Goal: Transaction & Acquisition: Obtain resource

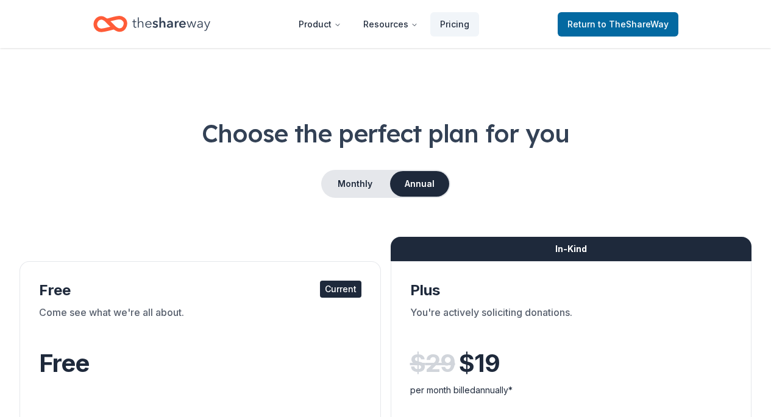
scroll to position [797, 0]
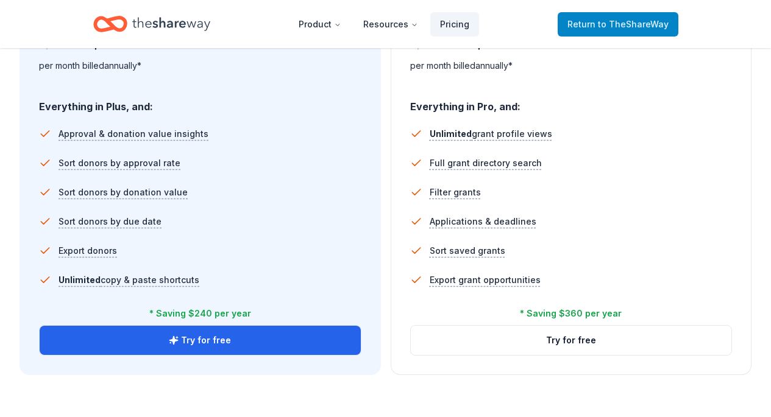
click at [582, 35] on link "Return to TheShareWay" at bounding box center [617, 24] width 121 height 24
click at [590, 27] on span "Return to TheShareWay" at bounding box center [617, 24] width 101 height 15
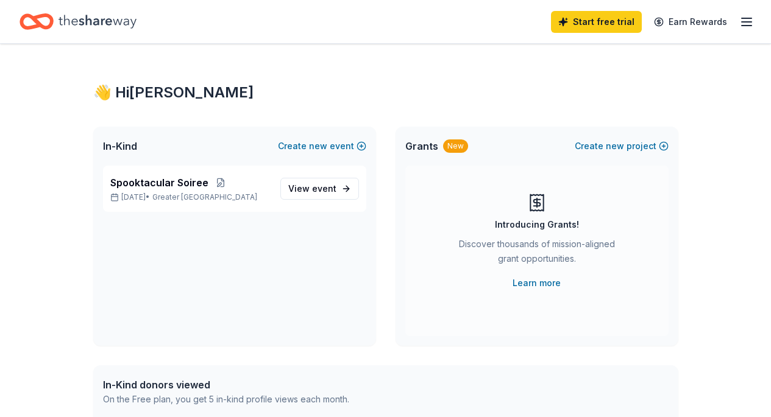
click at [60, 19] on icon "Home" at bounding box center [97, 21] width 78 height 13
click at [40, 16] on icon "Home" at bounding box center [42, 21] width 19 height 12
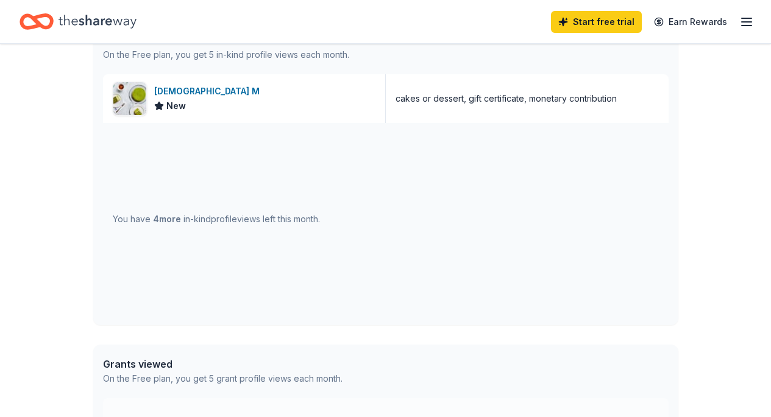
scroll to position [317, 0]
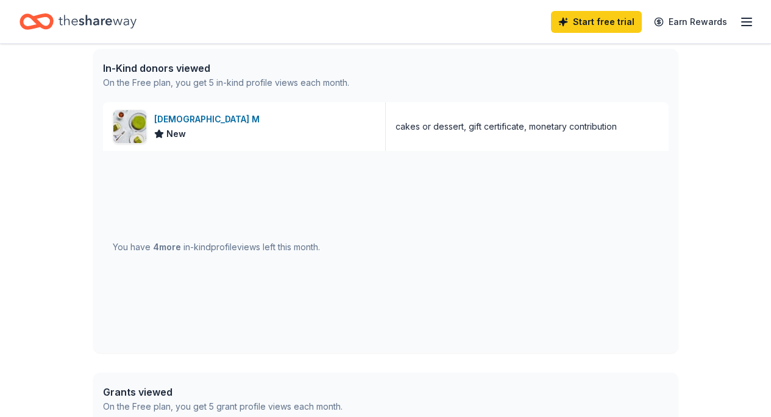
click at [202, 247] on div "You have 4 more in-kind profile views left this month." at bounding box center [216, 247] width 207 height 15
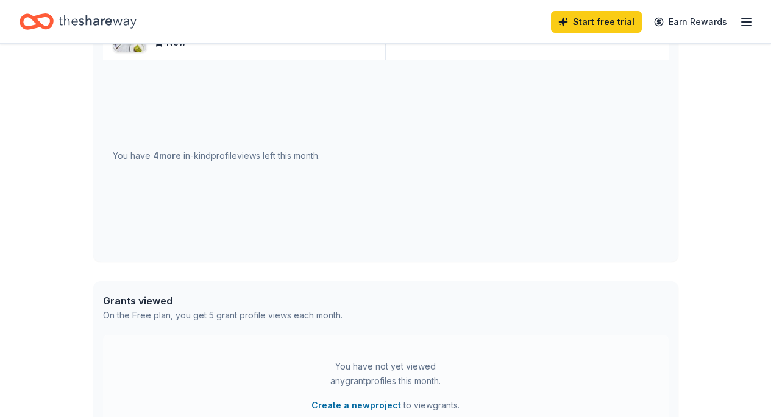
scroll to position [565, 0]
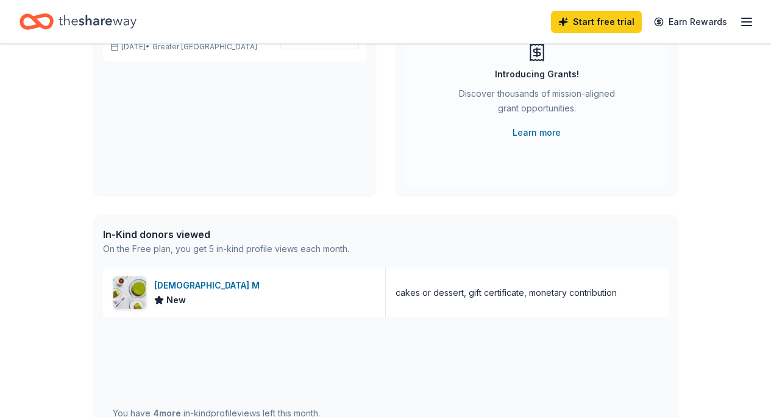
scroll to position [186, 0]
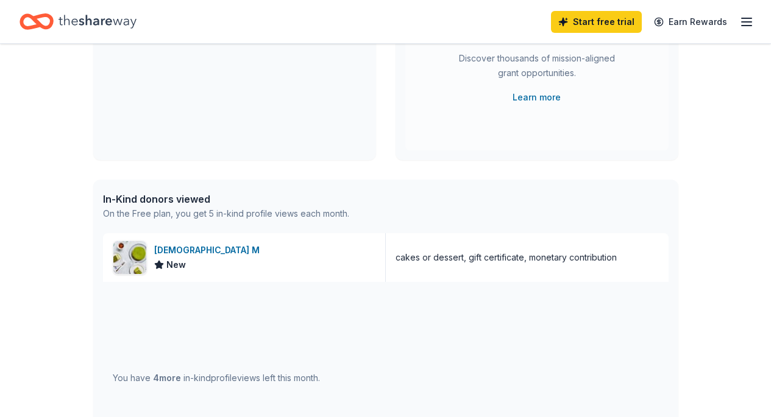
click at [128, 200] on div "In-Kind donors viewed" at bounding box center [226, 199] width 246 height 15
click at [319, 210] on div "On the Free plan, you get 5 in-kind profile views each month." at bounding box center [226, 214] width 246 height 15
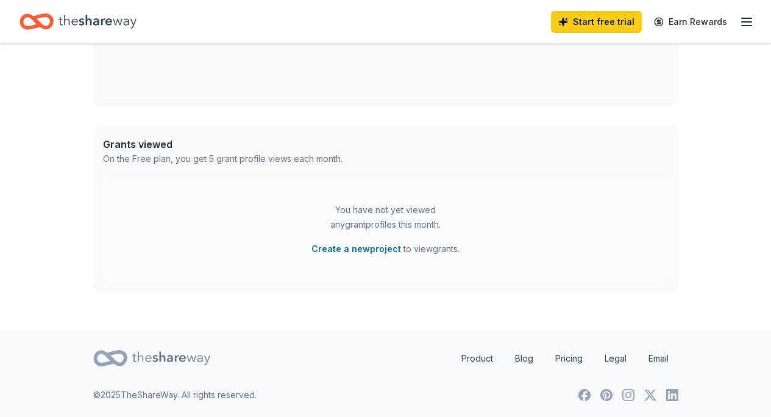
scroll to position [0, 0]
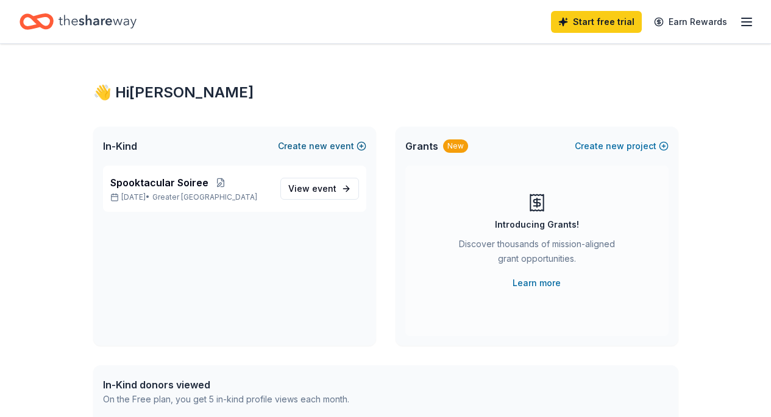
click at [314, 145] on span "new" at bounding box center [318, 146] width 18 height 15
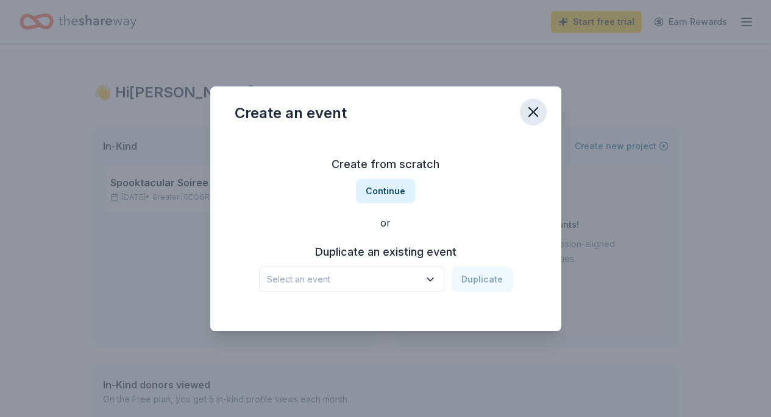
click at [534, 110] on icon "button" at bounding box center [533, 112] width 9 height 9
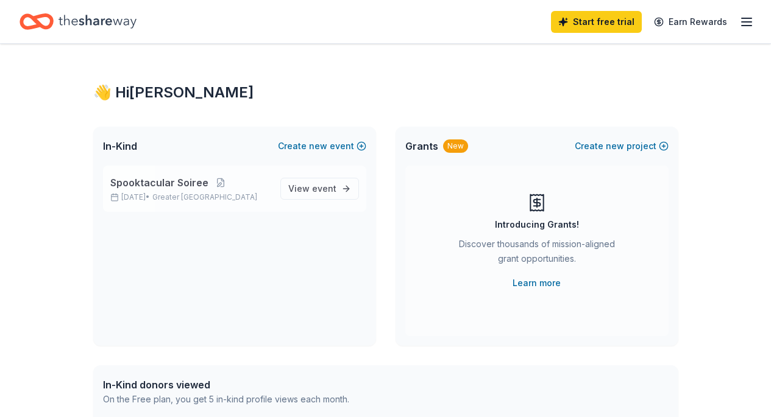
click at [199, 180] on span "Spooktacular Soiree" at bounding box center [159, 182] width 98 height 15
click at [317, 205] on div "Spooktacular Soiree Oct 24, 2025 • Greater NYC View event" at bounding box center [234, 189] width 263 height 46
click at [316, 196] on span "View event" at bounding box center [312, 189] width 48 height 15
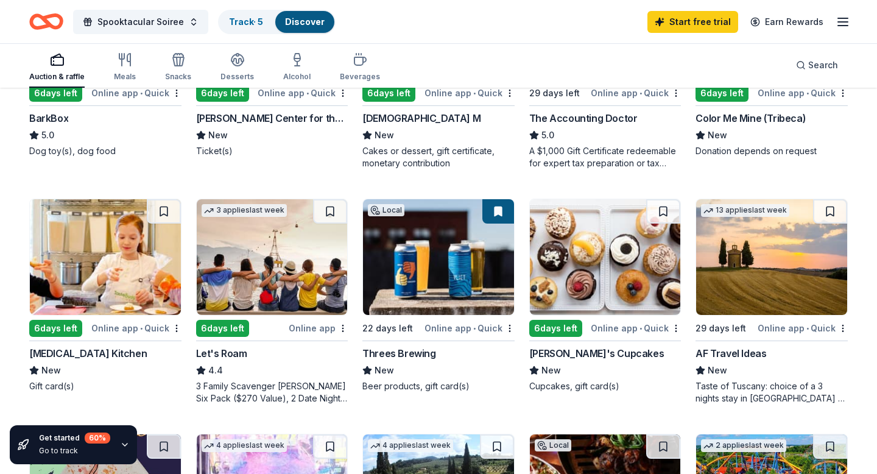
scroll to position [560, 0]
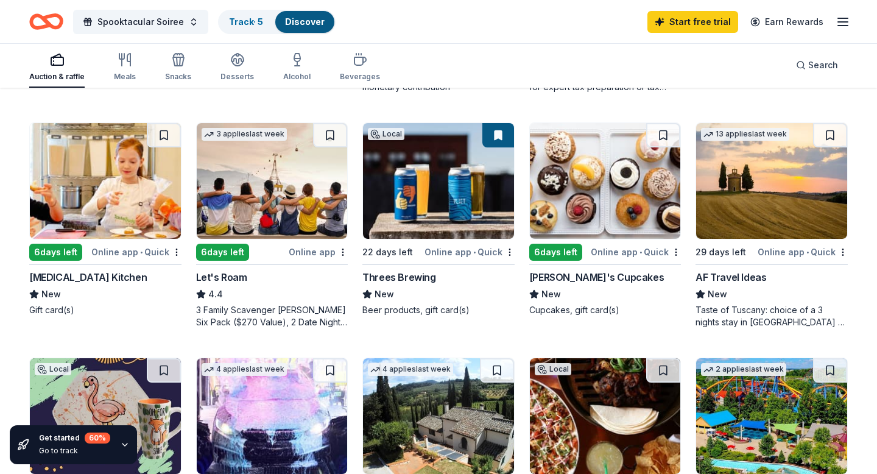
click at [60, 197] on img at bounding box center [105, 181] width 151 height 116
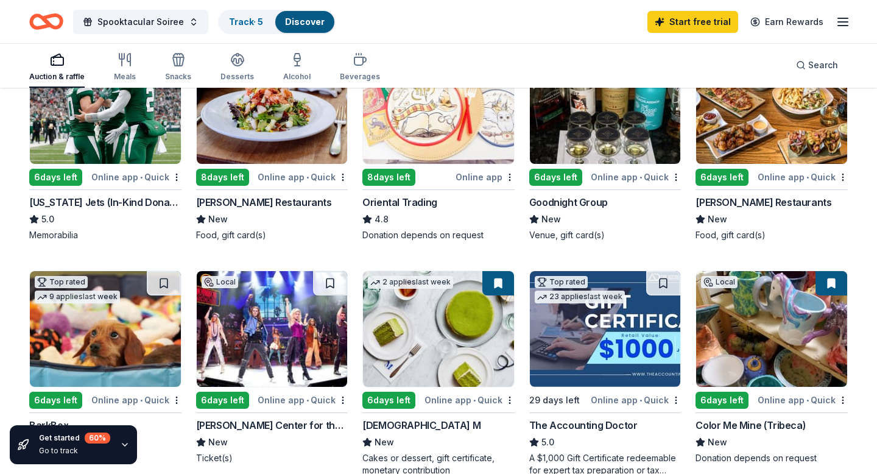
scroll to position [0, 0]
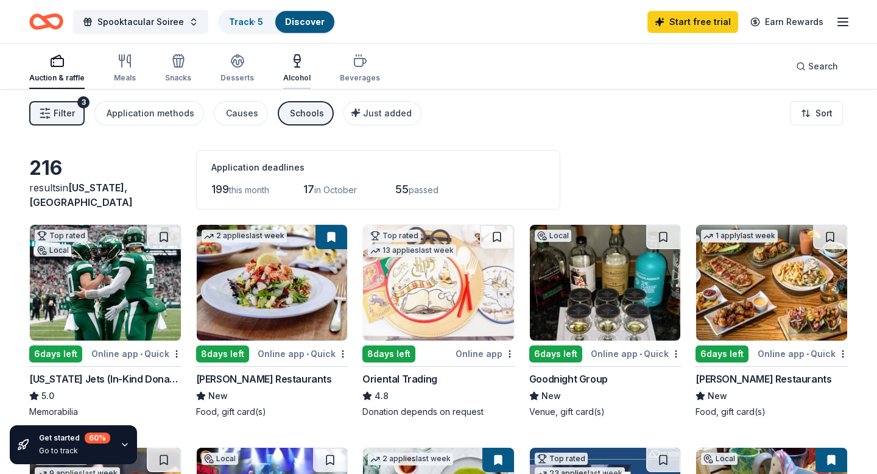
click at [284, 74] on div "Alcohol" at bounding box center [296, 78] width 27 height 10
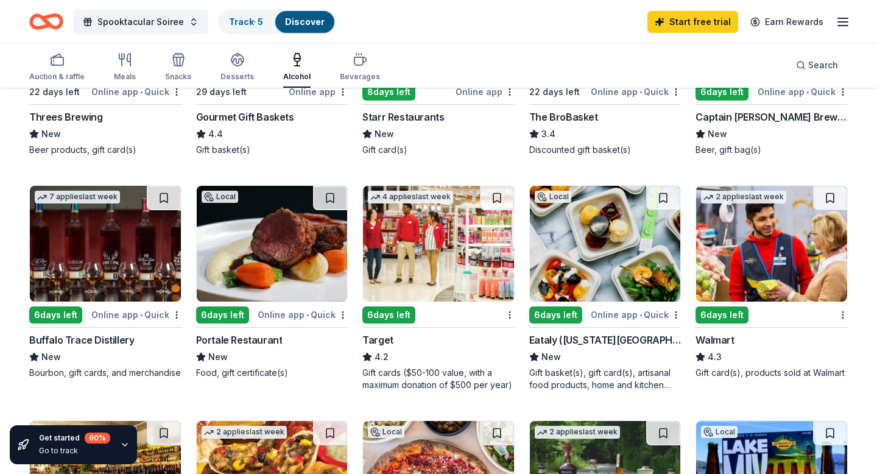
scroll to position [274, 0]
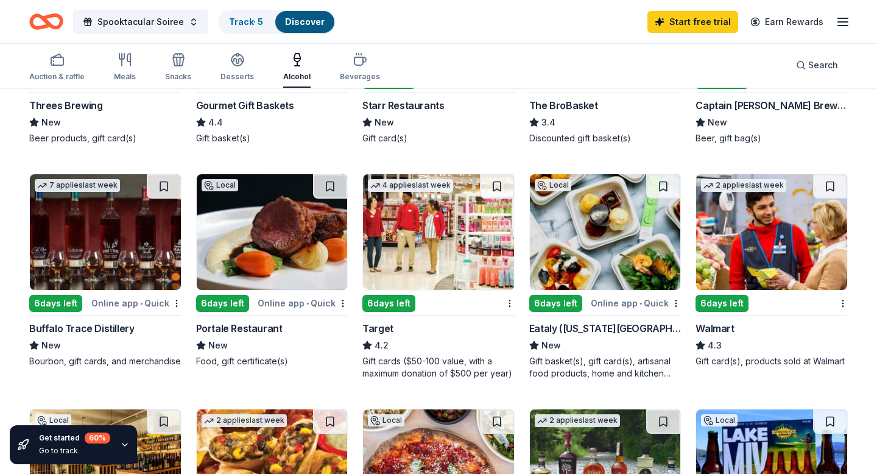
click at [412, 264] on img at bounding box center [438, 232] width 151 height 116
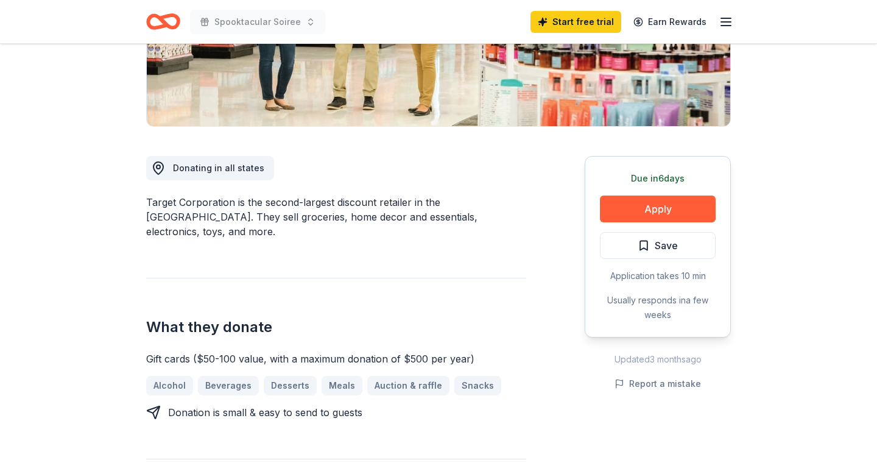
scroll to position [336, 0]
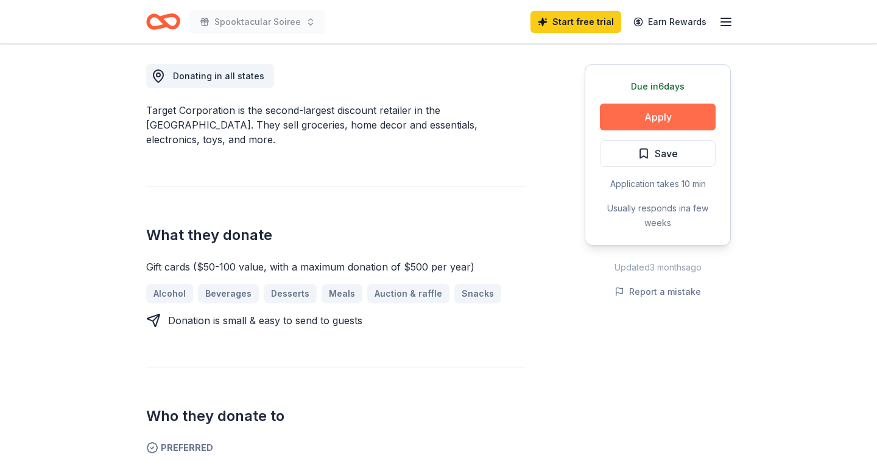
click at [649, 124] on button "Apply" at bounding box center [658, 117] width 116 height 27
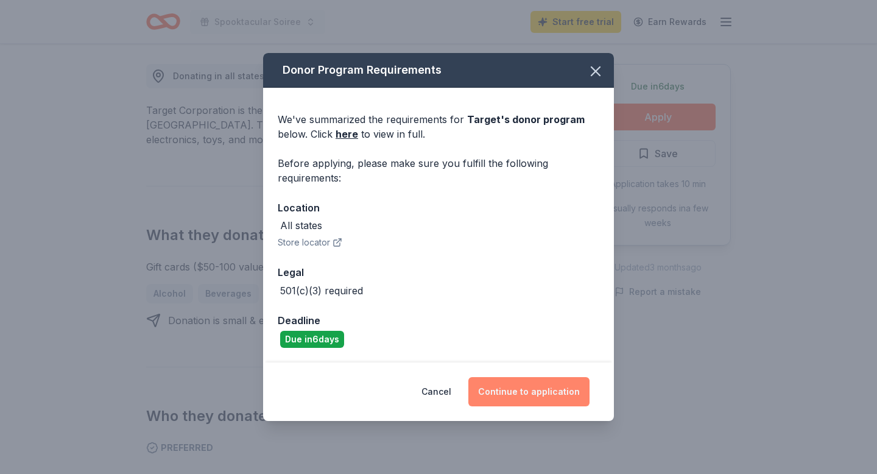
click at [521, 385] on button "Continue to application" at bounding box center [528, 391] width 121 height 29
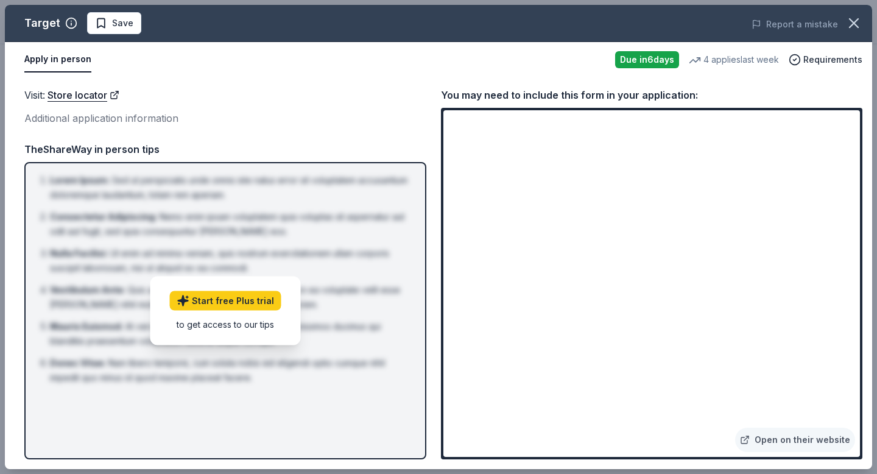
click at [279, 133] on div "Visit : Store locator Additional application information TheShareWay in person …" at bounding box center [225, 273] width 402 height 372
click at [240, 302] on link "Start free Plus trial" at bounding box center [225, 300] width 111 height 19
click at [851, 24] on icon "button" at bounding box center [854, 23] width 17 height 17
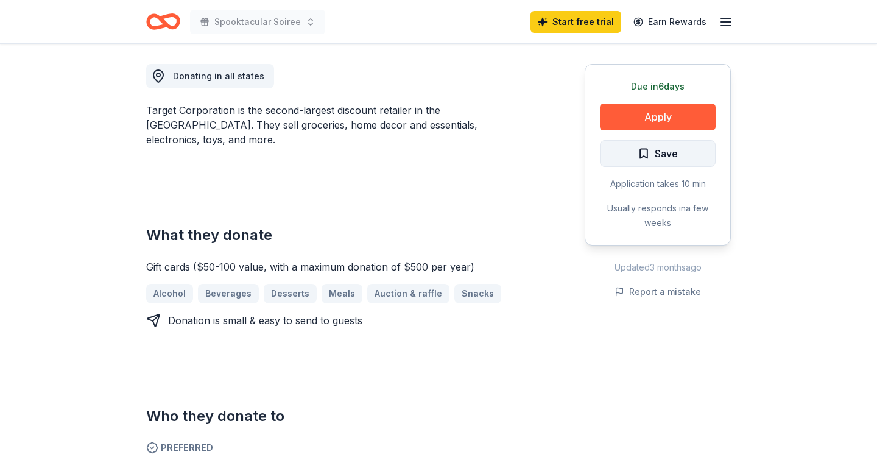
click at [680, 155] on button "Save" at bounding box center [658, 153] width 116 height 27
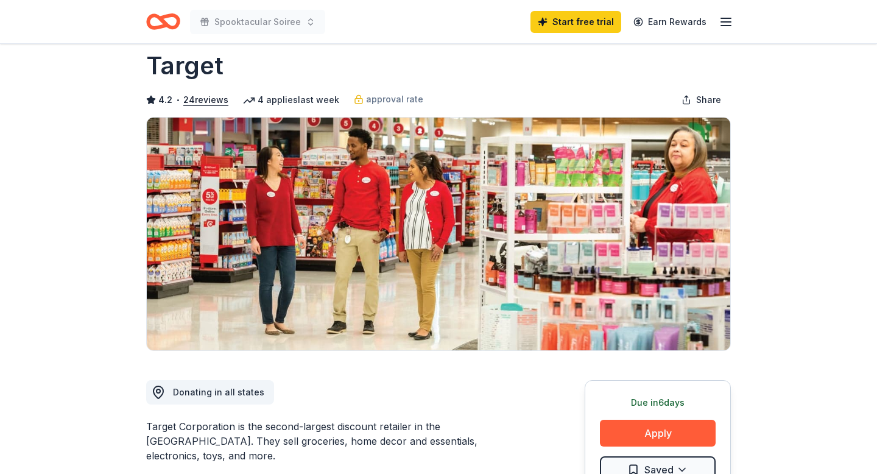
scroll to position [20, 0]
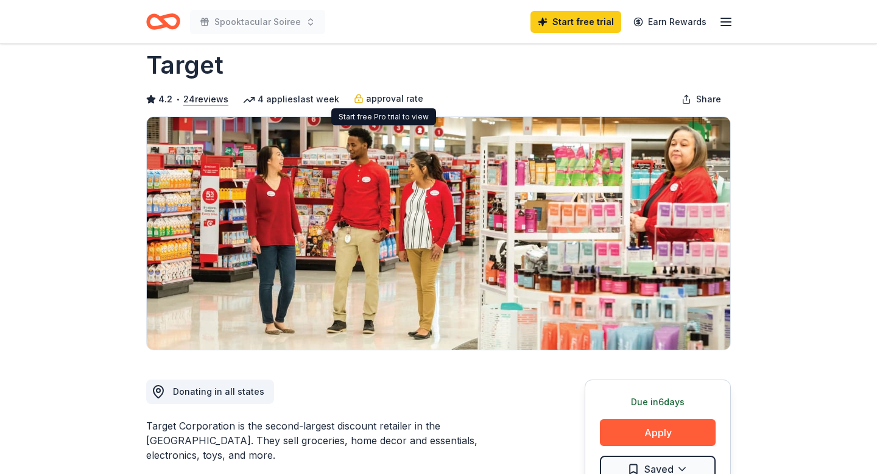
click at [387, 95] on span "approval rate" at bounding box center [394, 98] width 57 height 15
